Goal: Entertainment & Leisure: Consume media (video, audio)

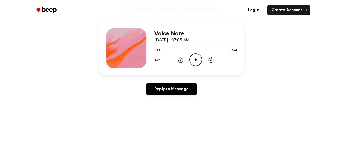
scroll to position [56, 0]
